Goal: Find specific page/section: Find specific page/section

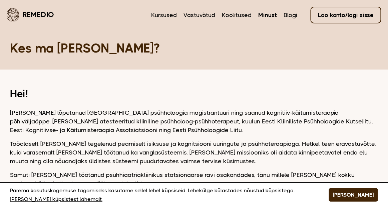
click at [263, 13] on link "Minust" at bounding box center [267, 15] width 19 height 9
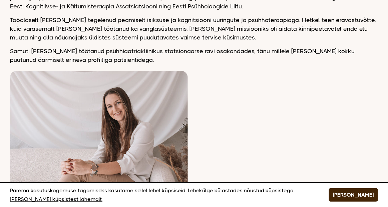
scroll to position [133, 0]
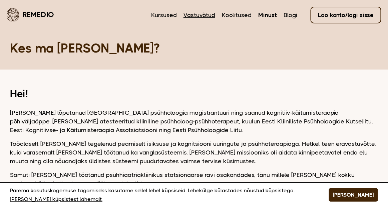
click at [197, 14] on link "Vastuvõtud" at bounding box center [200, 15] width 32 height 9
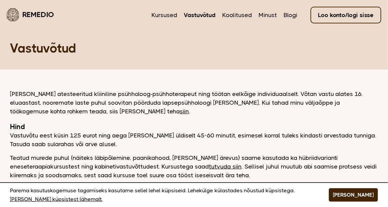
click at [199, 15] on link "Vastuvõtud" at bounding box center [200, 15] width 32 height 9
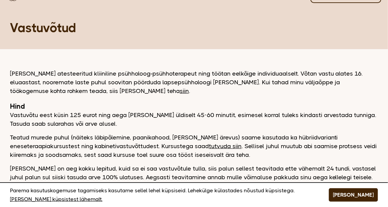
scroll to position [33, 0]
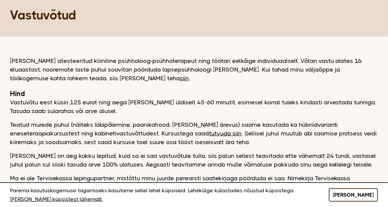
click at [364, 196] on button "[PERSON_NAME]" at bounding box center [353, 194] width 49 height 13
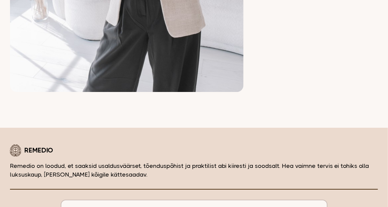
scroll to position [567, 0]
